Goal: Transaction & Acquisition: Subscribe to service/newsletter

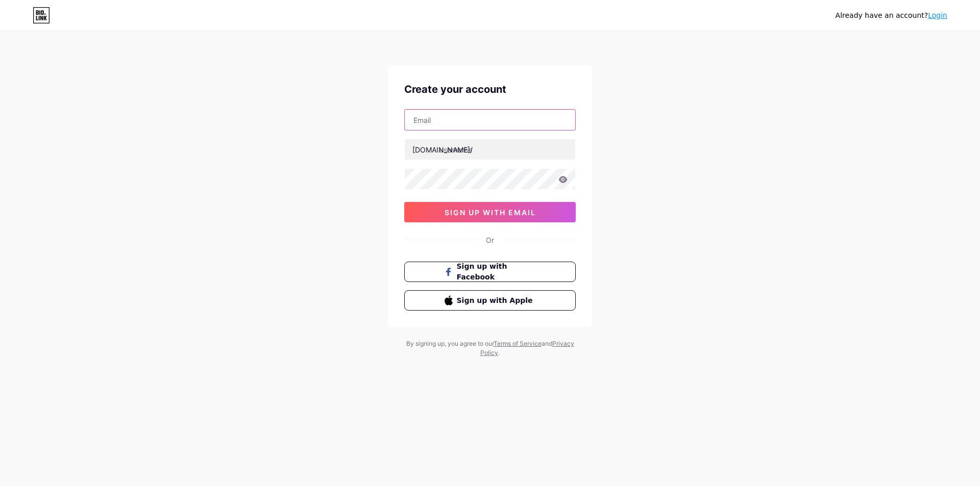
click at [497, 119] on input "text" at bounding box center [490, 120] width 170 height 20
paste input "[EMAIL_ADDRESS][DOMAIN_NAME]"
type input "[EMAIL_ADDRESS][DOMAIN_NAME]"
click at [457, 149] on input "text" at bounding box center [490, 149] width 170 height 20
type input "ن"
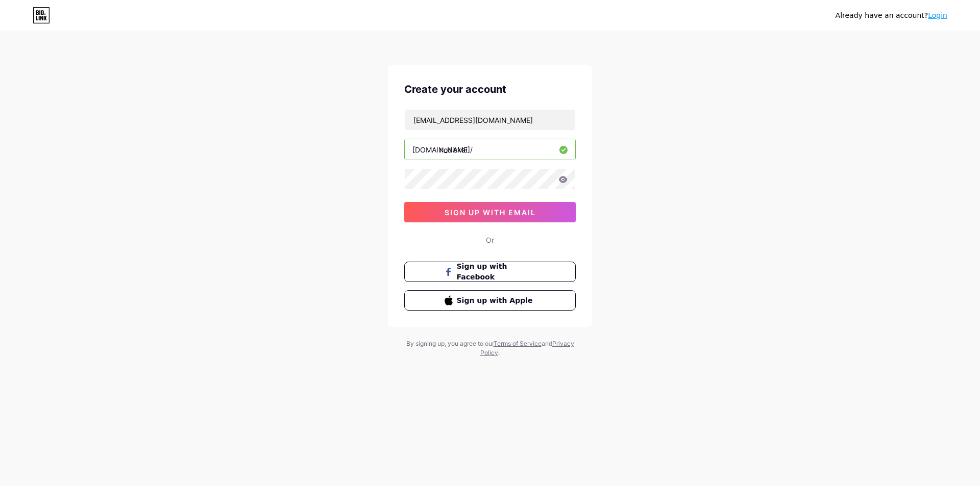
type input "nodiskai"
click at [435, 191] on div "[EMAIL_ADDRESS][DOMAIN_NAME] [DOMAIN_NAME]/ nodiskai 0cAFcWeA7ynUlDtDwRCKUuoWZF…" at bounding box center [489, 165] width 171 height 113
click at [508, 217] on button "sign up with email" at bounding box center [489, 212] width 171 height 20
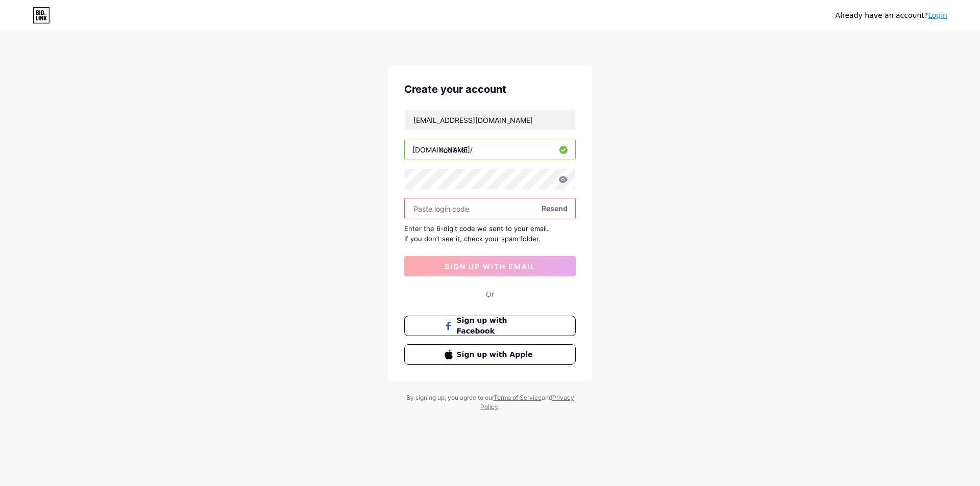
drag, startPoint x: 470, startPoint y: 166, endPoint x: 453, endPoint y: 203, distance: 40.0
click at [453, 203] on input "text" at bounding box center [490, 209] width 170 height 20
paste input "593403"
type input "593403"
click at [470, 264] on span "sign up with email" at bounding box center [490, 266] width 91 height 9
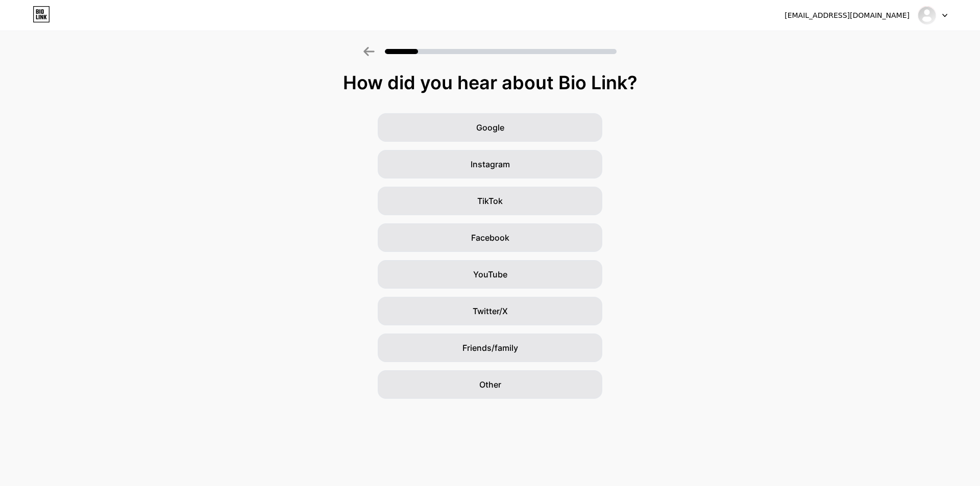
click at [683, 167] on div "Google Instagram TikTok Facebook YouTube Twitter/X Friends/family Other" at bounding box center [490, 256] width 980 height 286
click at [516, 386] on div "Other" at bounding box center [490, 385] width 225 height 29
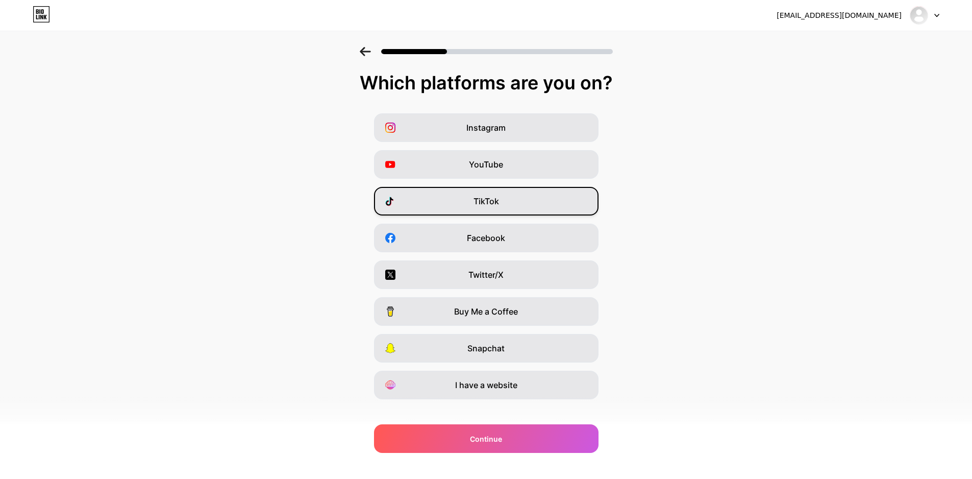
click at [498, 212] on div "TikTok" at bounding box center [486, 201] width 225 height 29
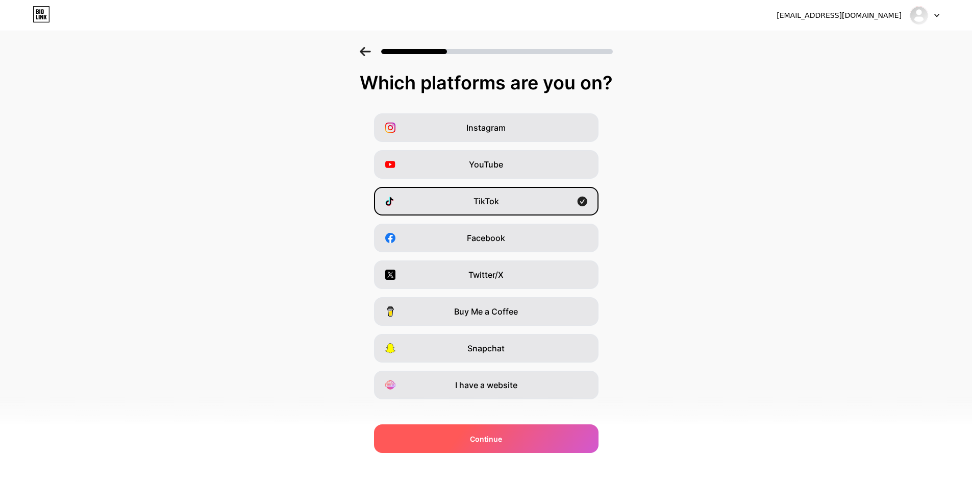
click at [483, 428] on div "Continue" at bounding box center [486, 438] width 225 height 29
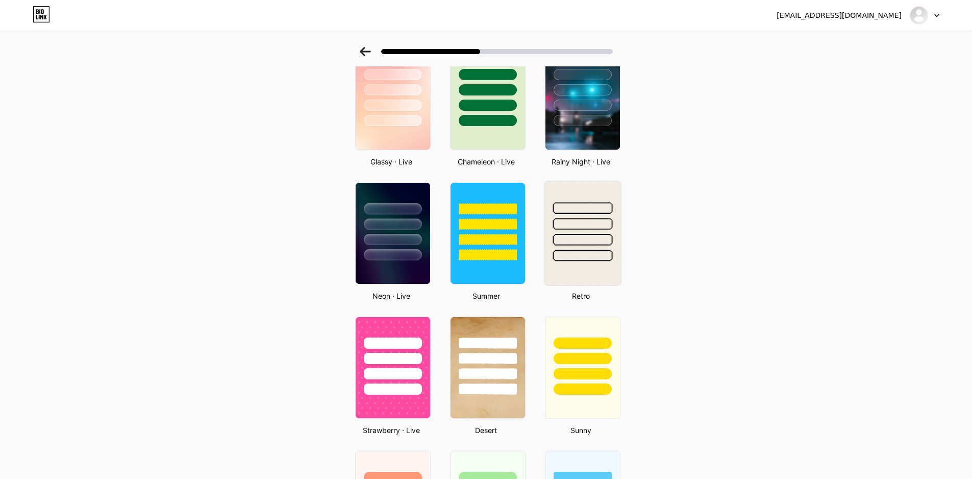
scroll to position [306, 0]
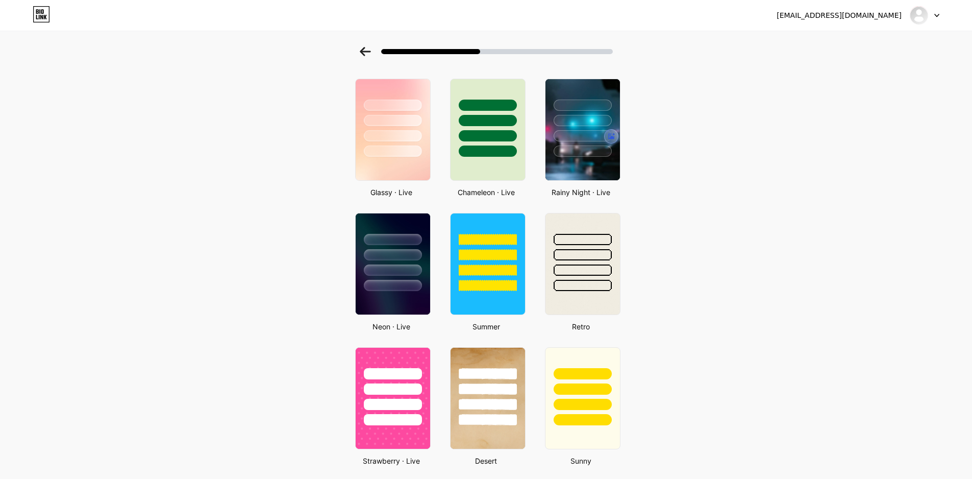
click at [587, 143] on div at bounding box center [567, 136] width 102 height 14
click at [584, 164] on img at bounding box center [582, 130] width 77 height 104
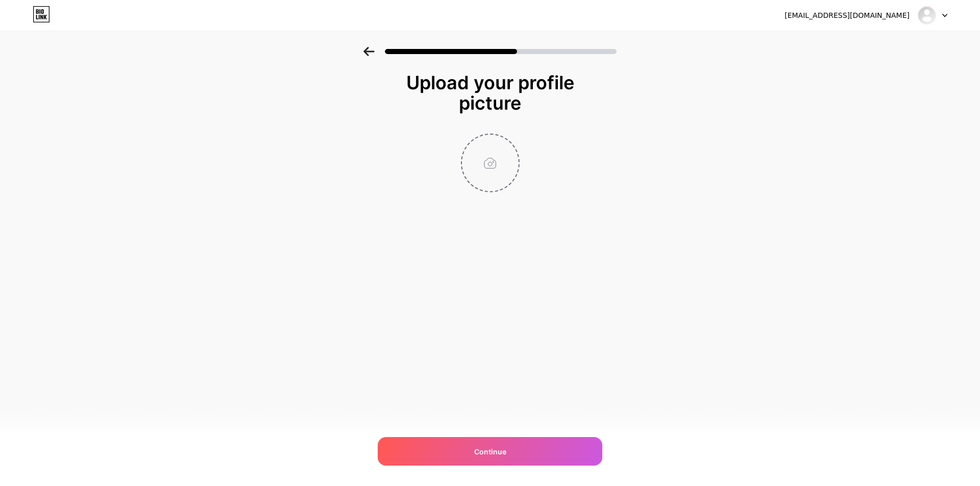
click at [491, 171] on input "file" at bounding box center [490, 163] width 57 height 57
type input "C:\fakepath\bot-auto-trading-crypto.png"
click at [514, 143] on circle at bounding box center [513, 141] width 11 height 11
click at [490, 162] on input "file" at bounding box center [490, 163] width 57 height 57
type input "C:\fakepath\080d79ae-b374-4e0b-bdc1-b5acad365e51.jpeg"
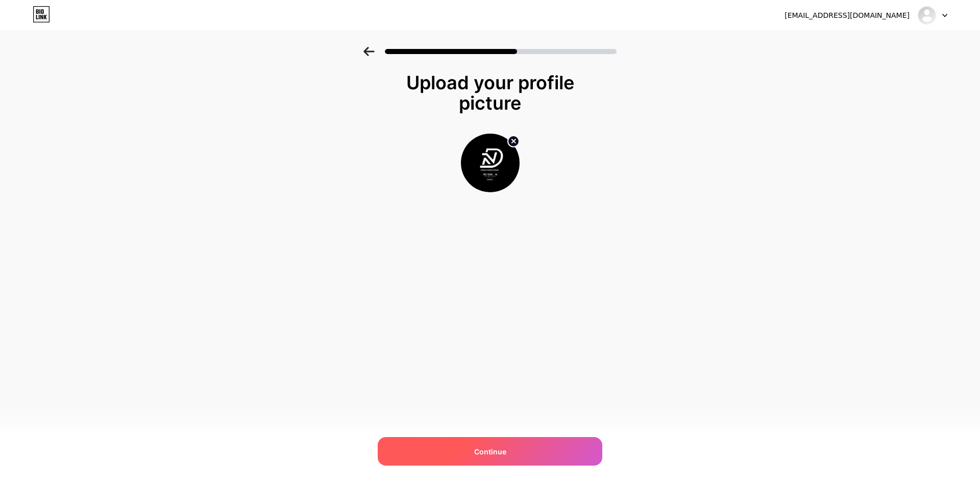
click at [510, 454] on div "Continue" at bounding box center [490, 451] width 225 height 29
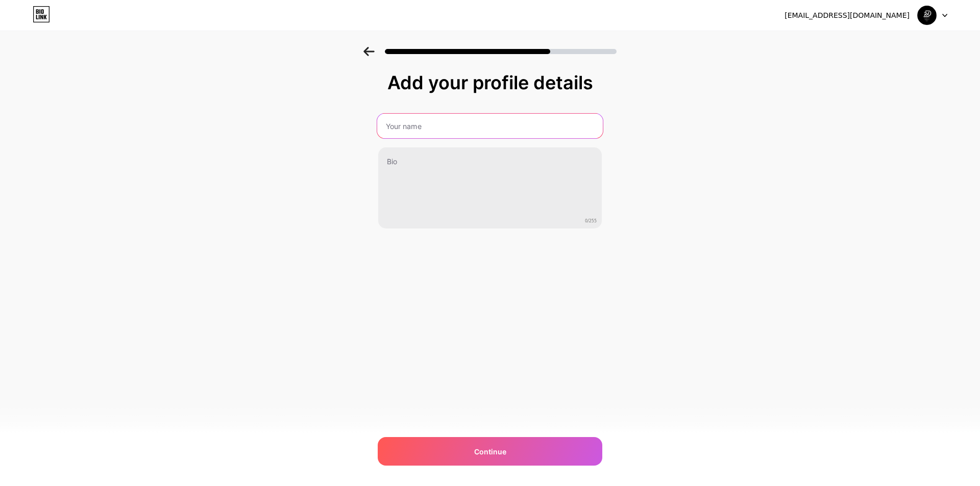
click at [437, 129] on input "text" at bounding box center [490, 126] width 226 height 24
type input "ى"
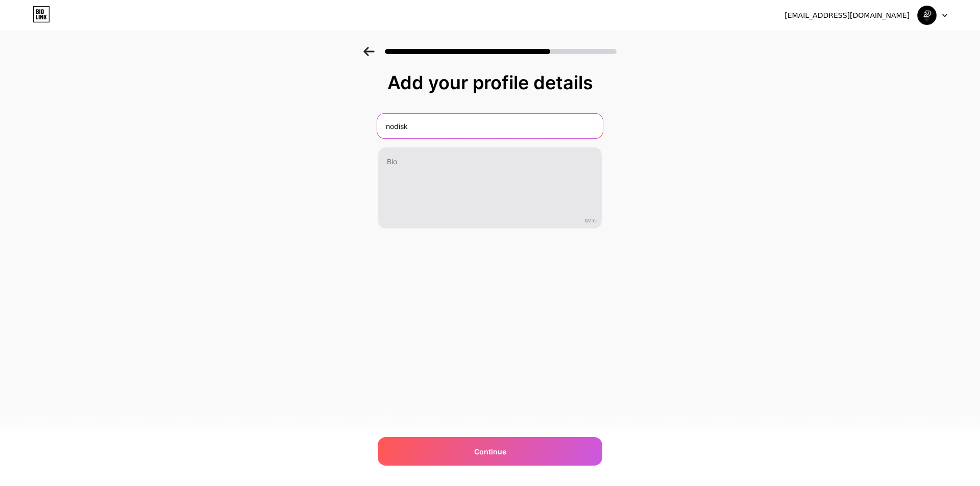
type input "nodisk"
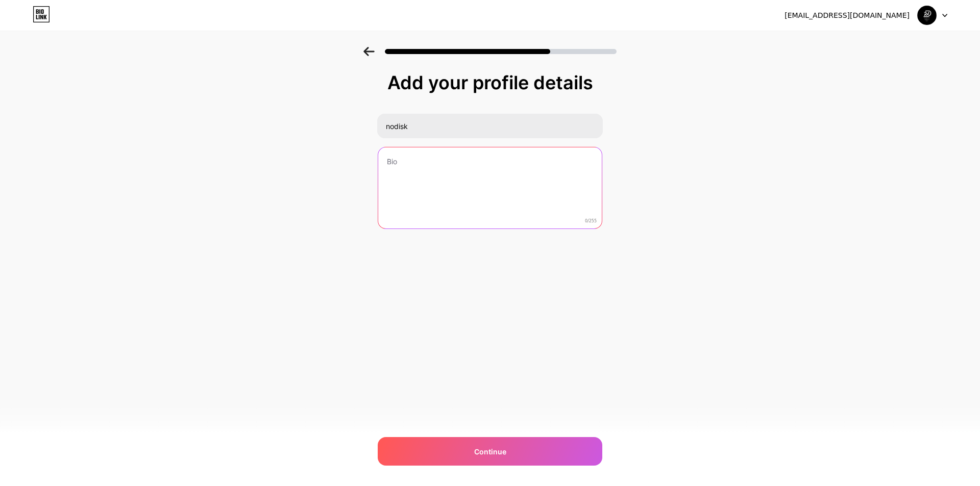
click at [456, 190] on textarea at bounding box center [490, 188] width 224 height 82
type textarea "h"
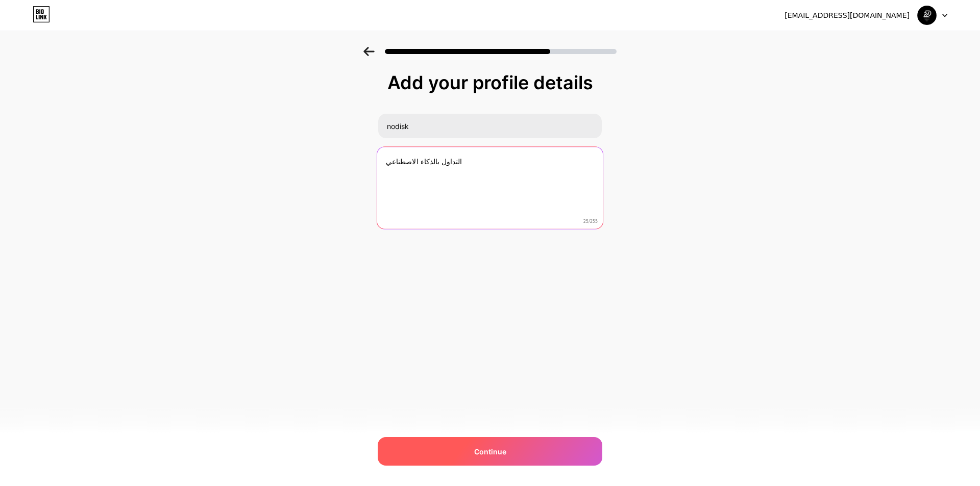
type textarea "التداول بالذكاء الاصطناعي"
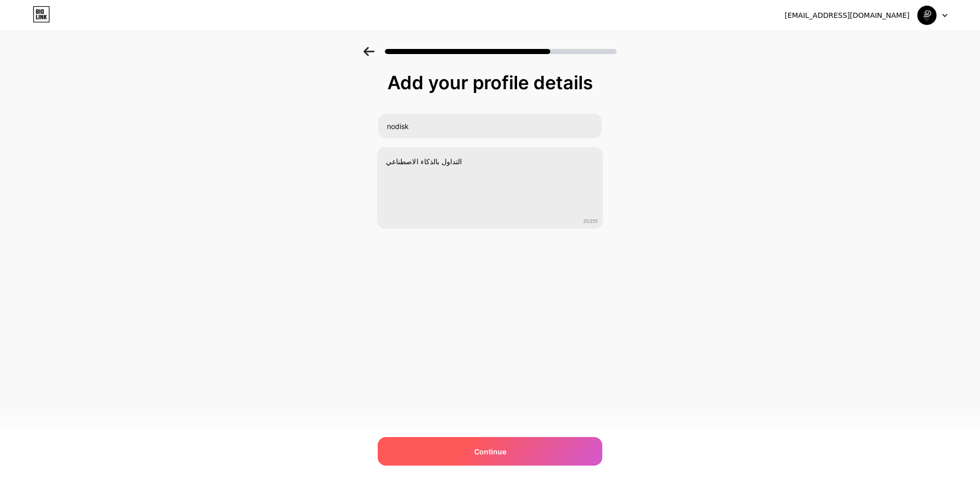
click at [461, 439] on div "Continue" at bounding box center [490, 451] width 225 height 29
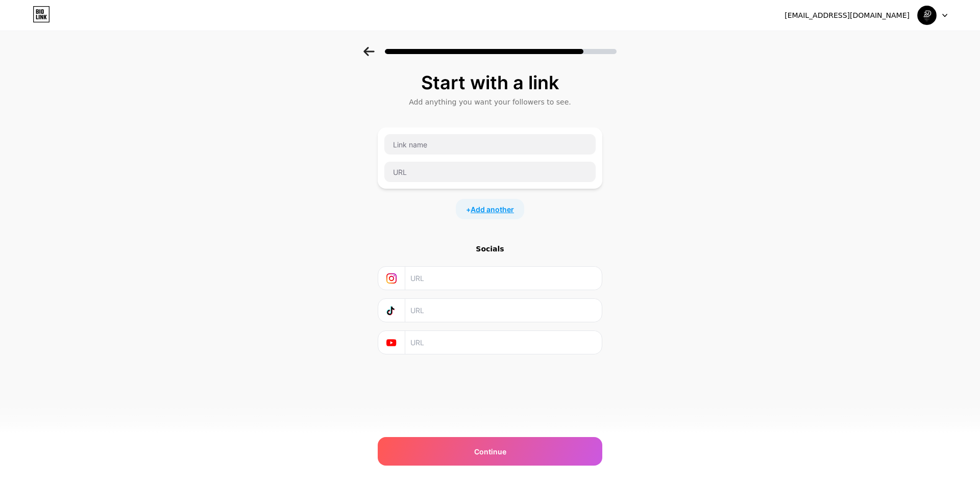
click at [496, 213] on span "Add another" at bounding box center [492, 209] width 43 height 11
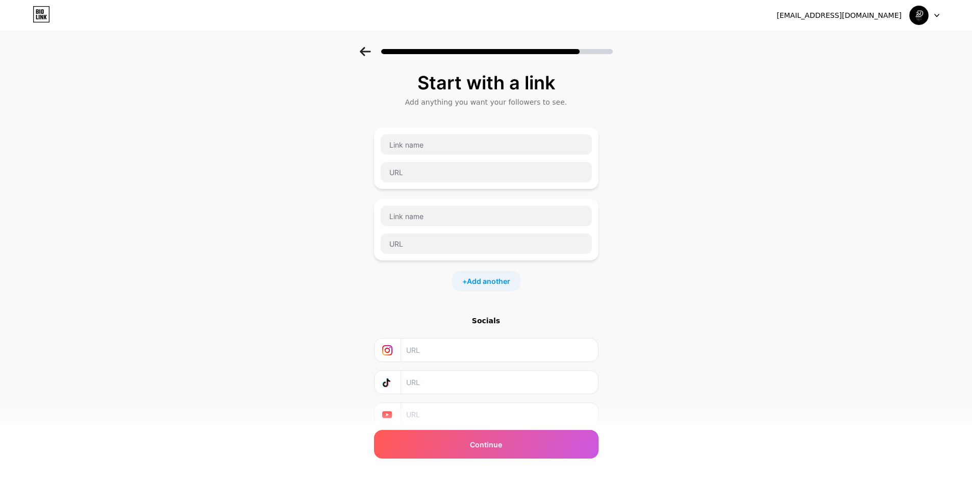
click at [428, 350] on input "text" at bounding box center [498, 349] width 185 height 23
click at [484, 444] on span "Continue" at bounding box center [486, 444] width 32 height 11
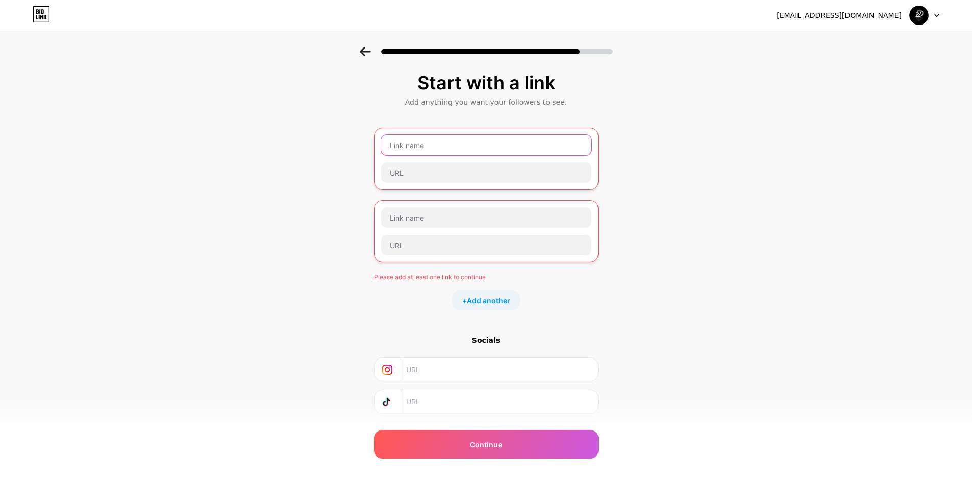
click at [424, 142] on input "text" at bounding box center [486, 145] width 210 height 20
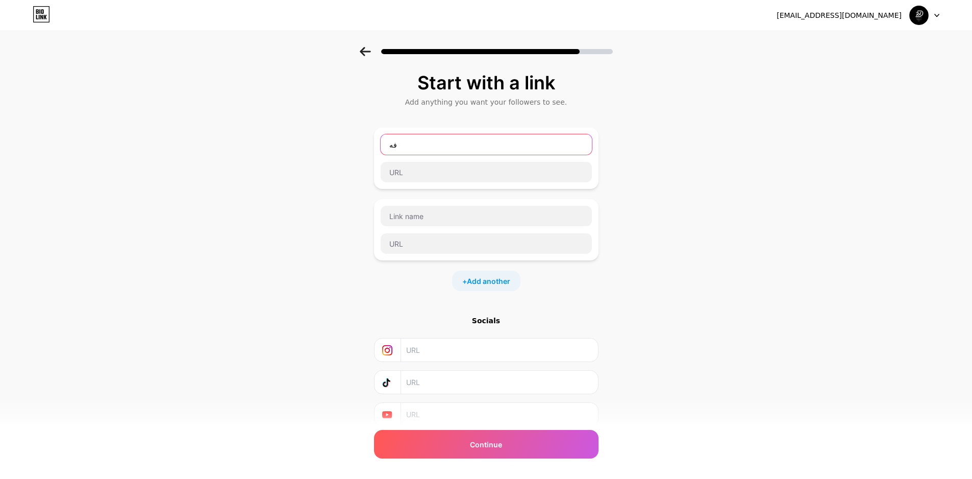
type input "ف"
